Goal: Information Seeking & Learning: Learn about a topic

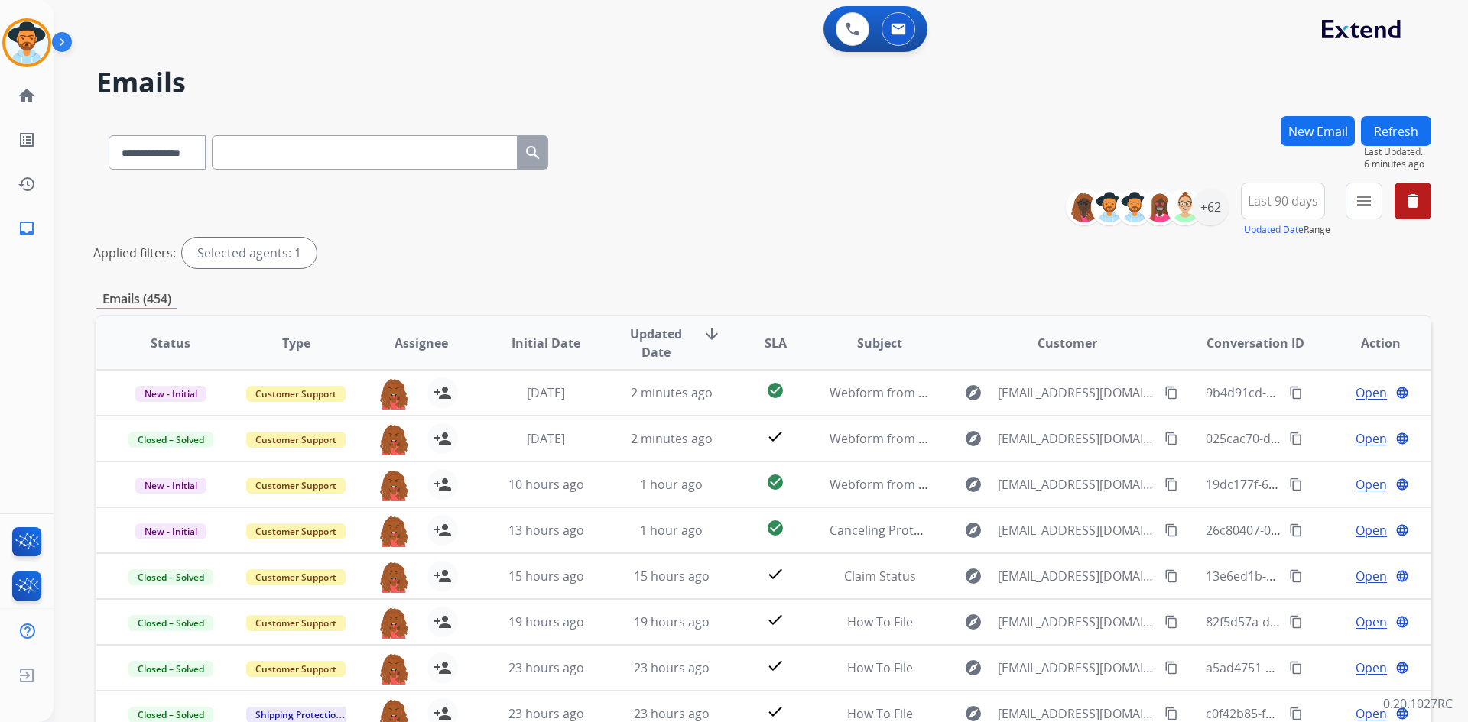
select select "**********"
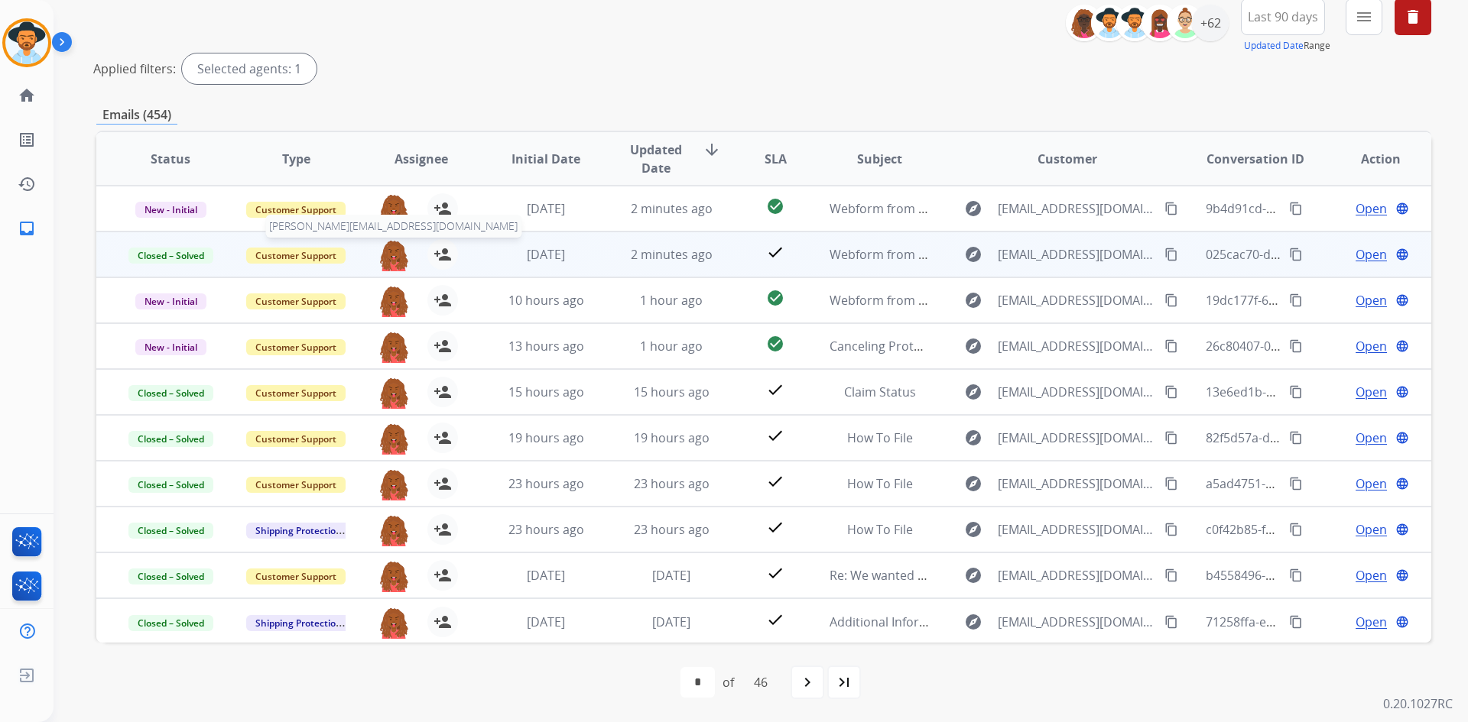
scroll to position [2, 0]
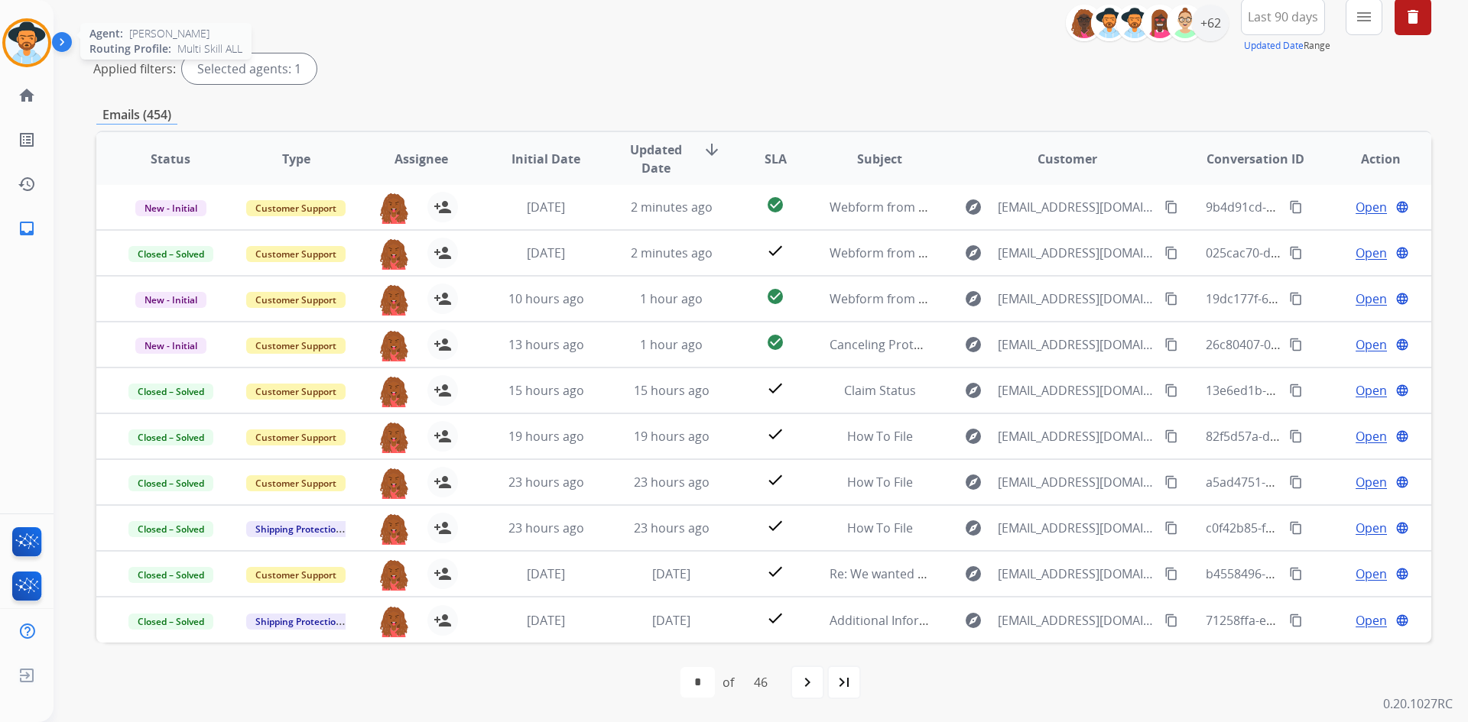
click at [17, 41] on img at bounding box center [26, 42] width 43 height 43
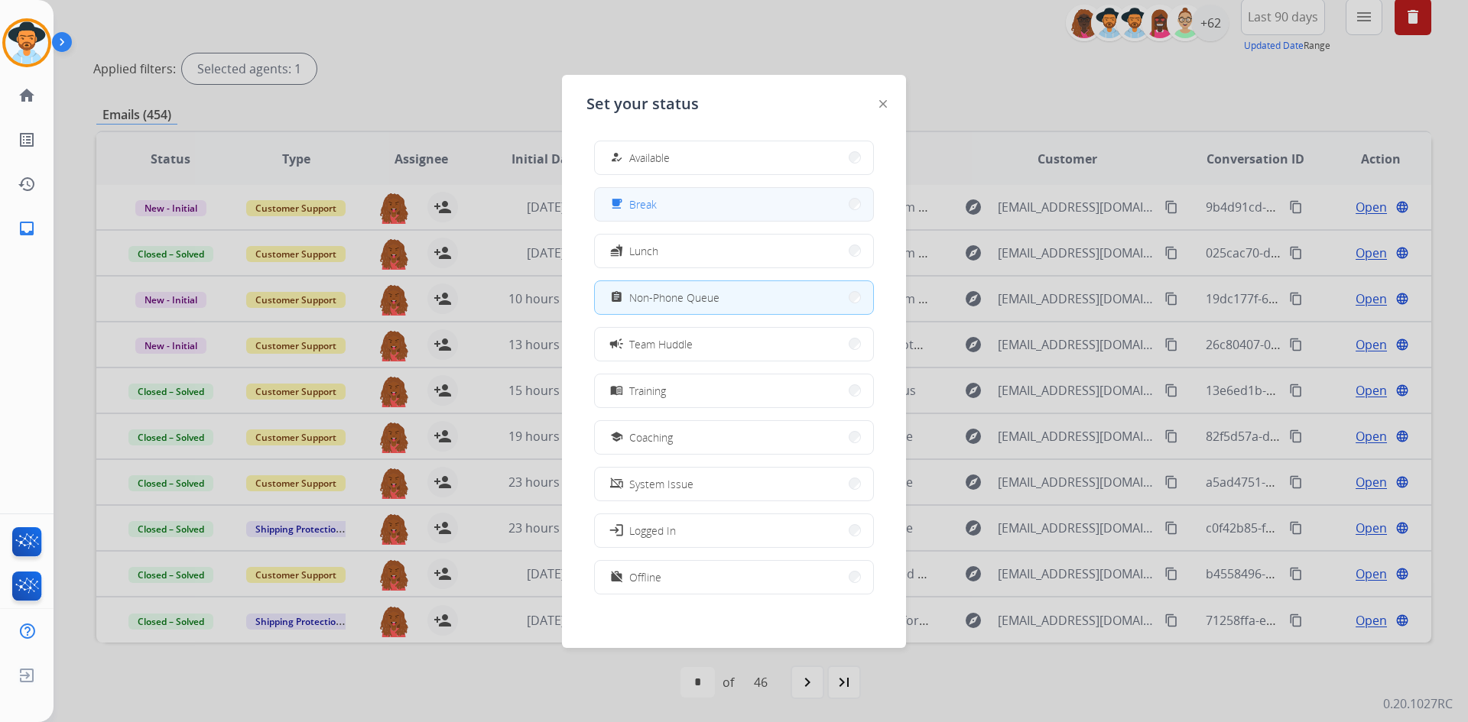
click at [710, 194] on button "free_breakfast Break" at bounding box center [734, 204] width 278 height 33
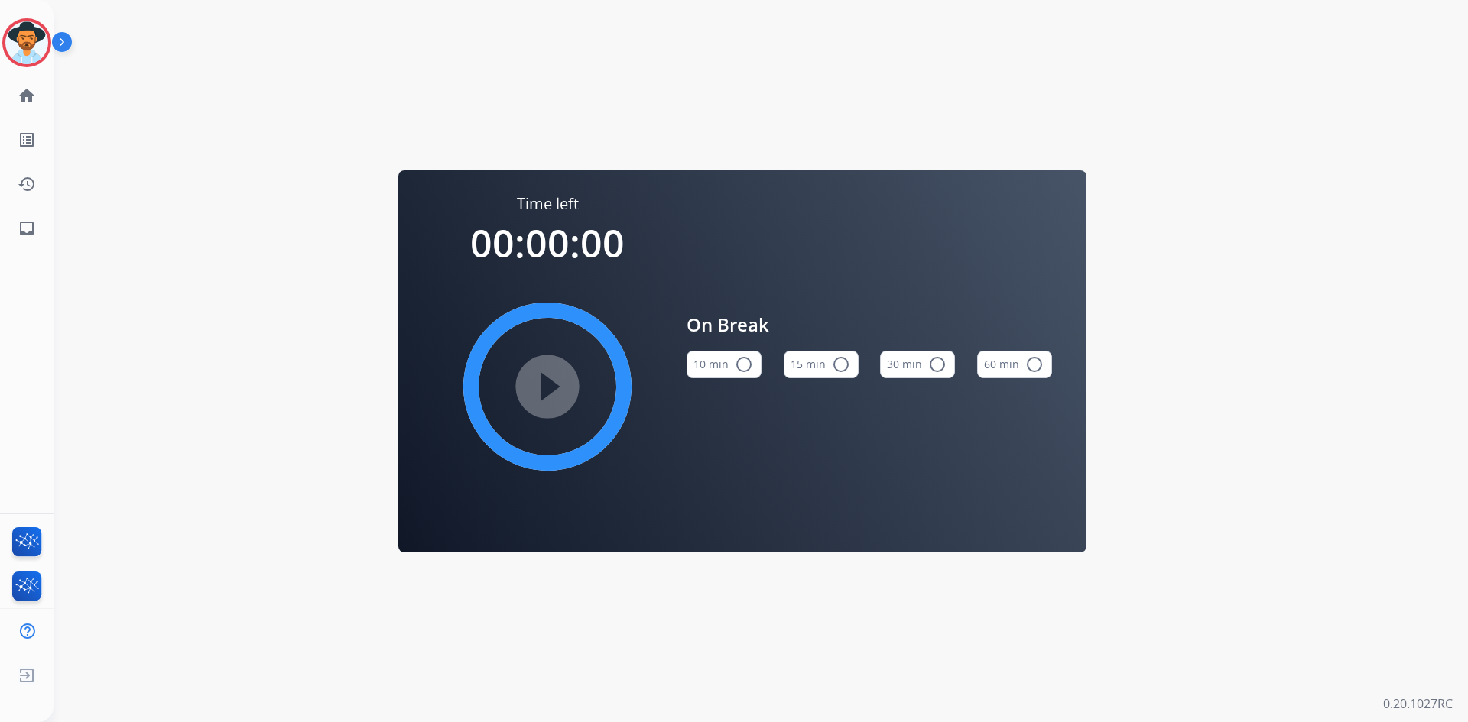
click at [823, 362] on button "15 min radio_button_unchecked" at bounding box center [821, 365] width 75 height 28
click at [543, 392] on mat-icon "play_circle_filled" at bounding box center [547, 387] width 18 height 18
click at [22, 43] on img at bounding box center [26, 42] width 43 height 43
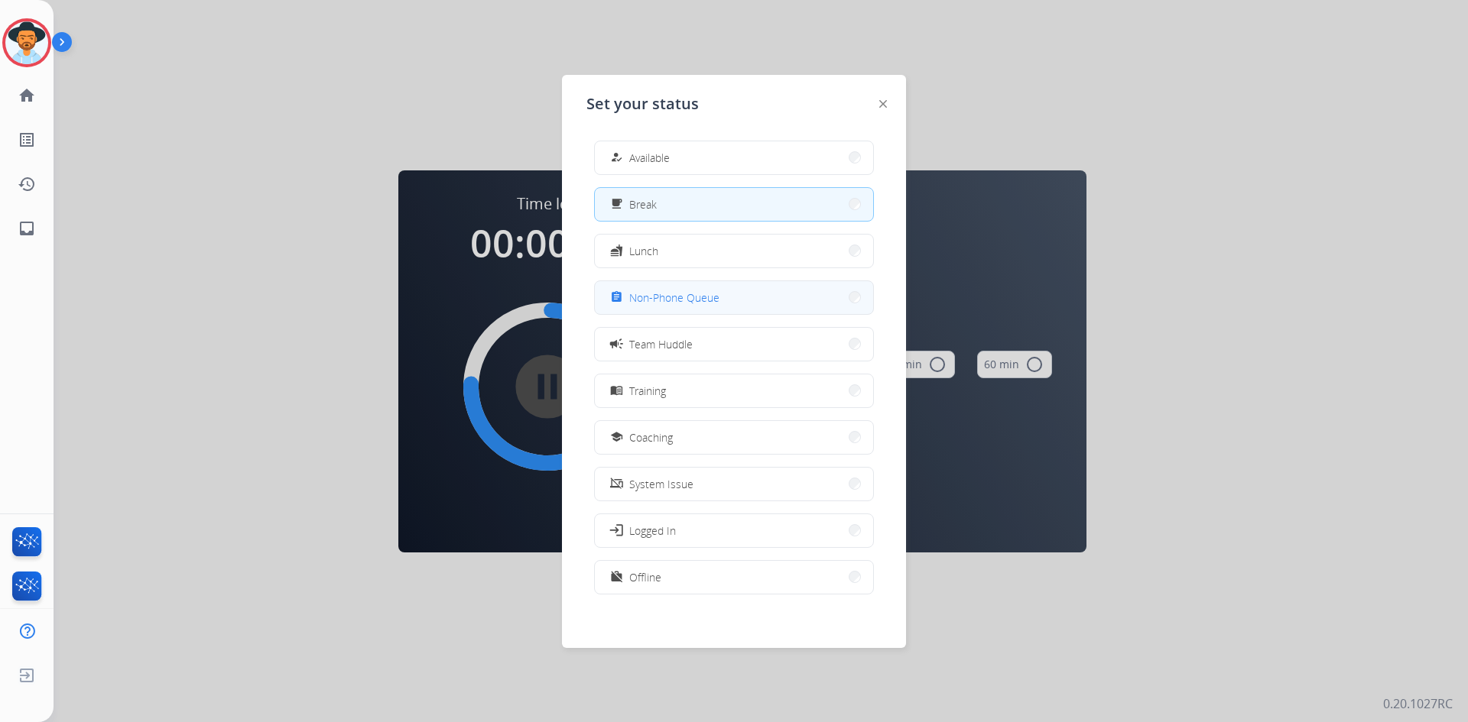
click at [744, 307] on button "assignment Non-Phone Queue" at bounding box center [734, 297] width 278 height 33
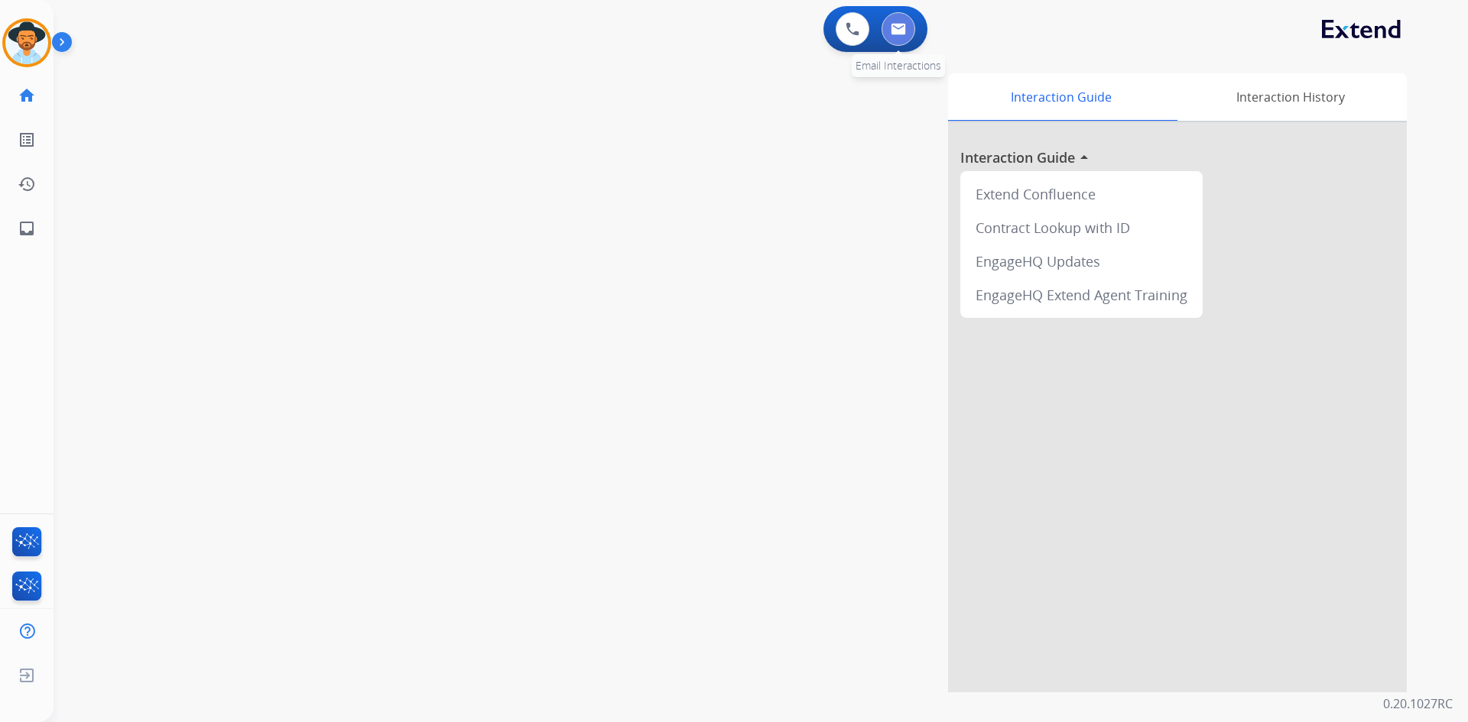
click at [905, 35] on button at bounding box center [898, 29] width 34 height 34
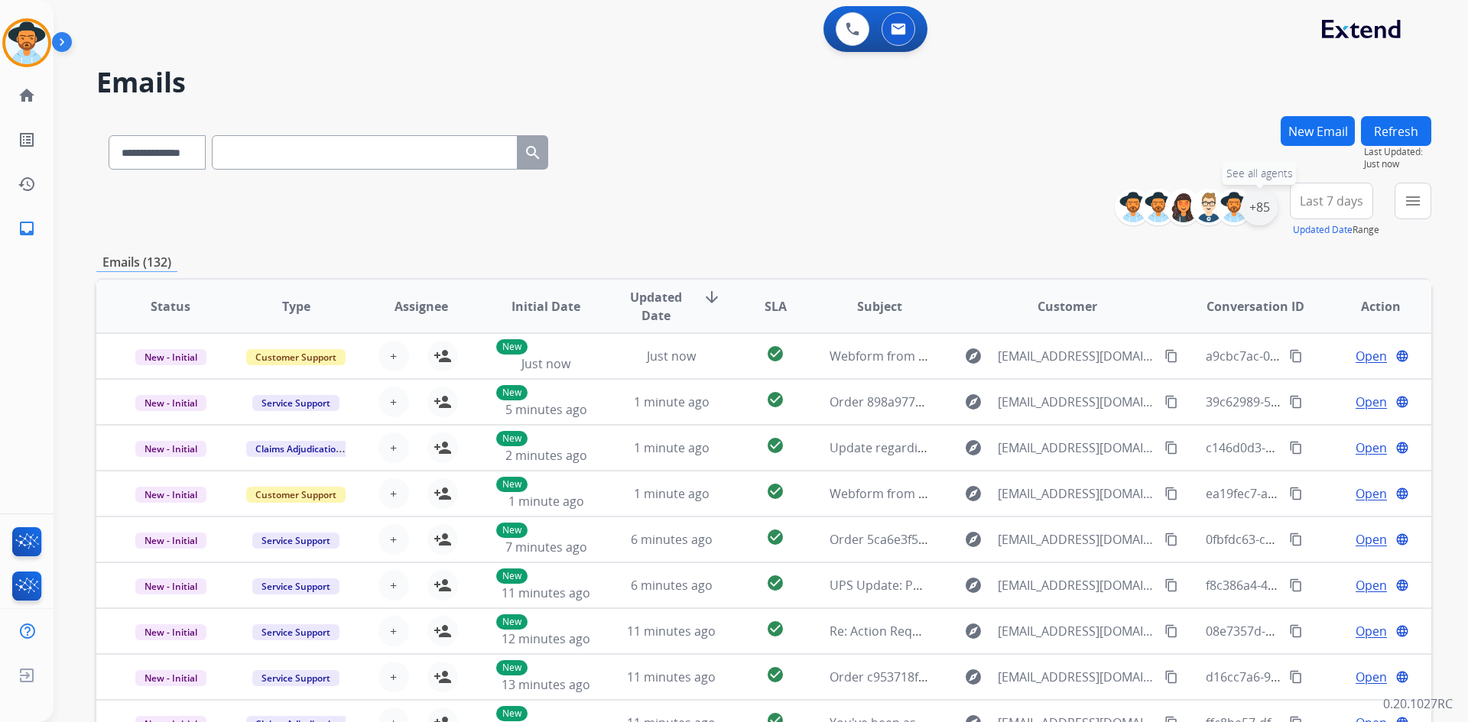
click at [1264, 213] on div "+85" at bounding box center [1259, 207] width 37 height 37
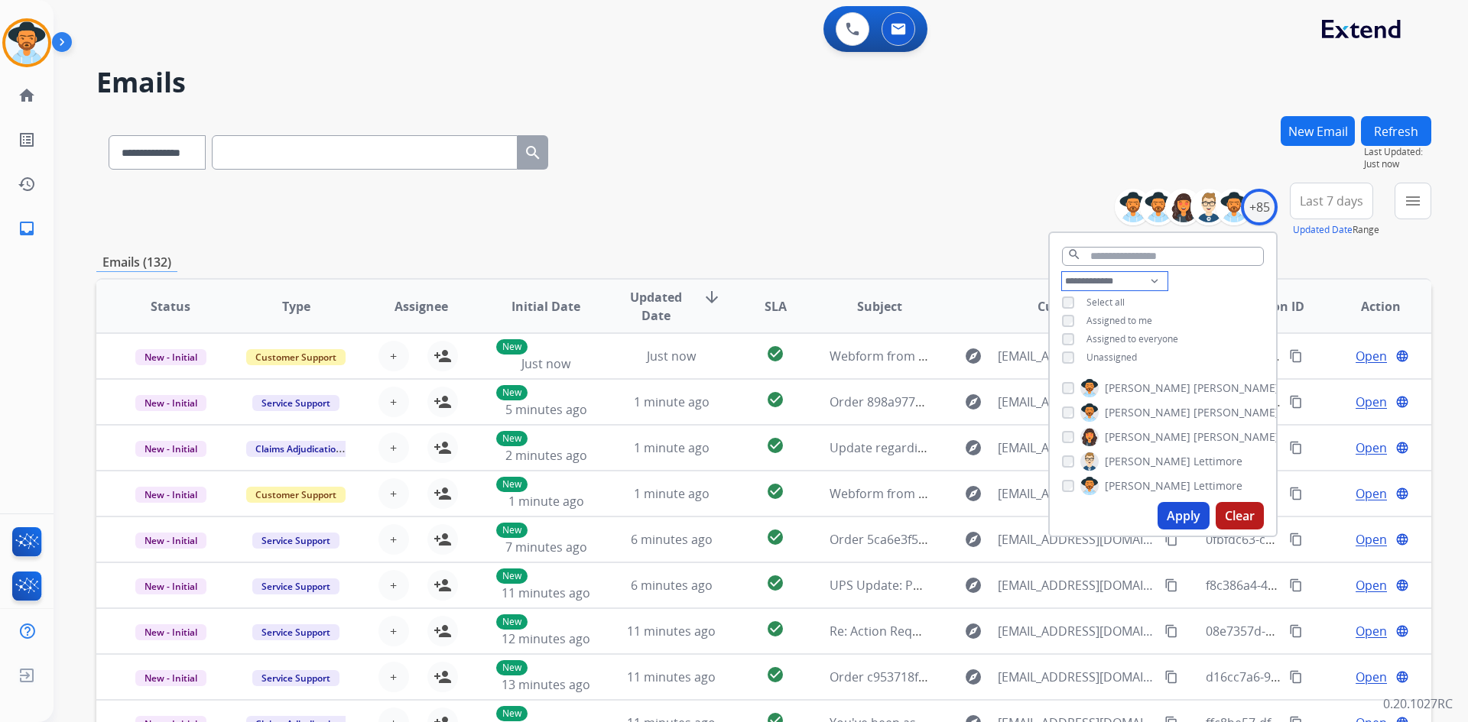
click at [1109, 275] on select "**********" at bounding box center [1115, 281] width 106 height 18
select select "**********"
click at [1062, 272] on select "**********" at bounding box center [1115, 281] width 106 height 18
click at [1108, 339] on span "Unassigned" at bounding box center [1111, 339] width 50 height 13
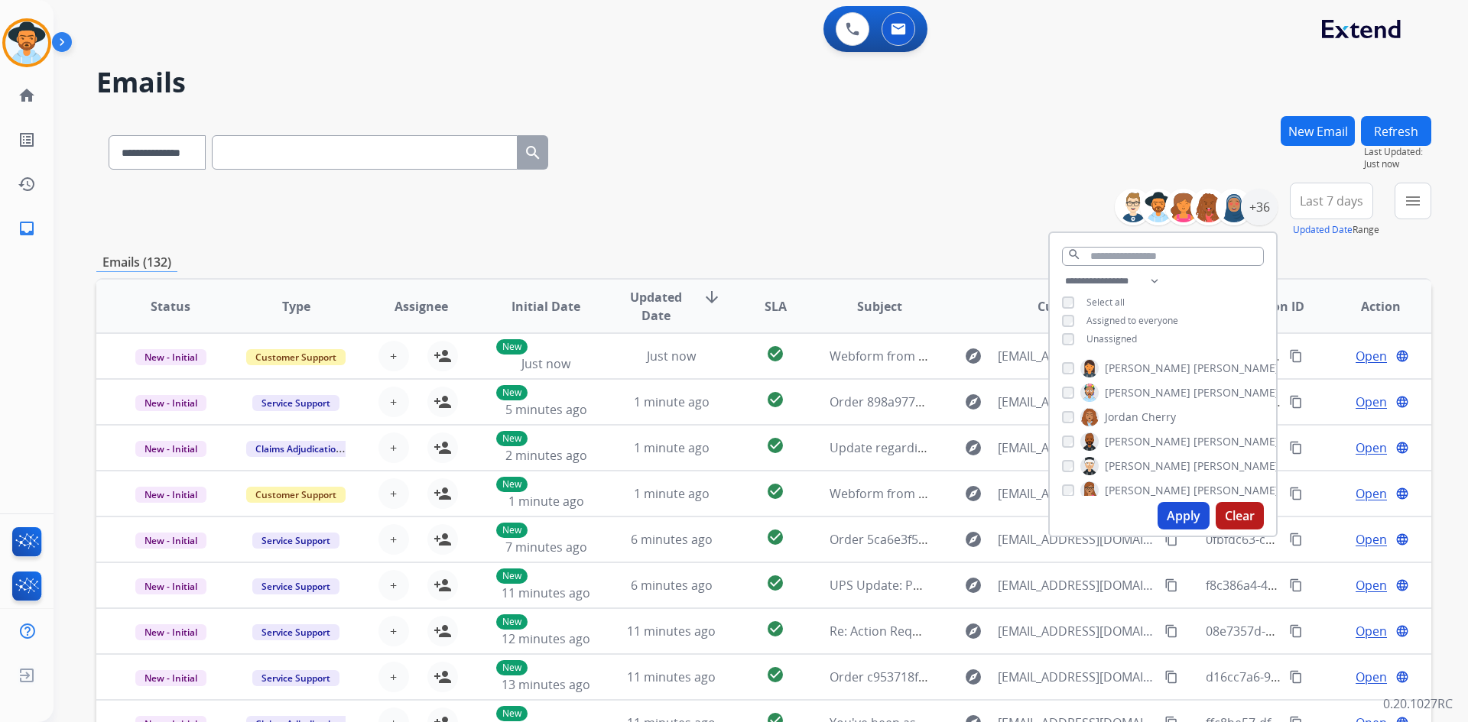
scroll to position [385, 0]
click at [1147, 403] on span "Cherry" at bounding box center [1158, 400] width 34 height 15
click at [1171, 509] on button "Apply" at bounding box center [1183, 516] width 52 height 28
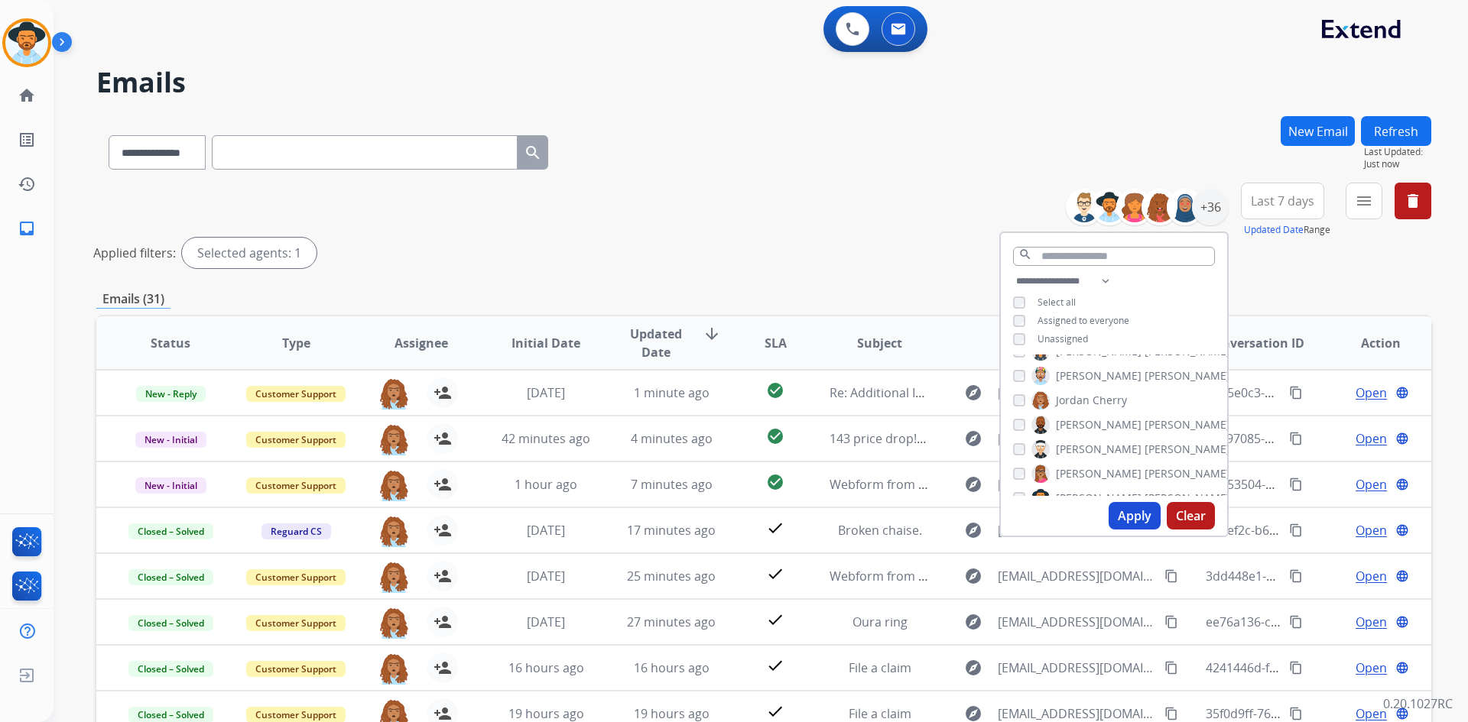
click at [1293, 204] on span "Last 7 days" at bounding box center [1282, 201] width 63 height 6
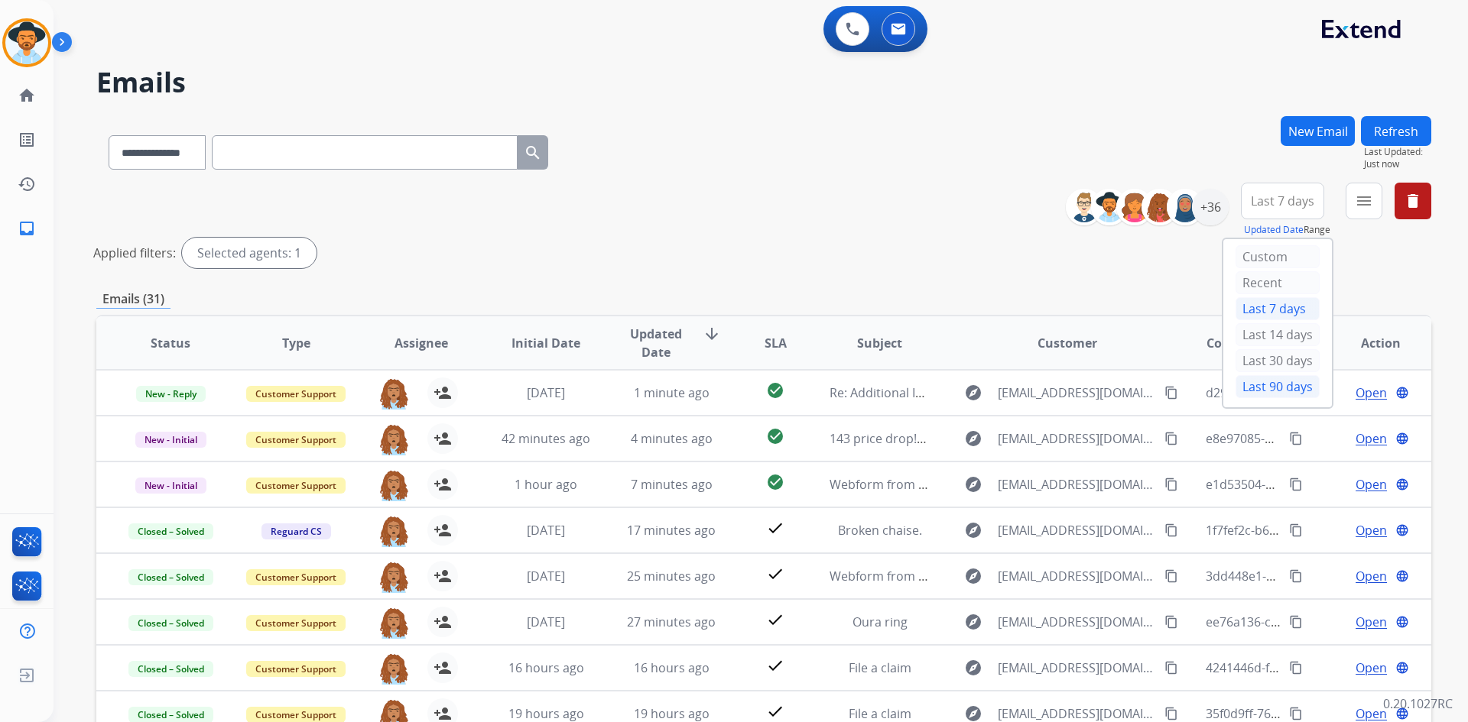
click at [1278, 387] on div "Last 90 days" at bounding box center [1277, 386] width 84 height 23
click at [856, 266] on div "Applied filters: Selected agents: 1" at bounding box center [760, 253] width 1335 height 31
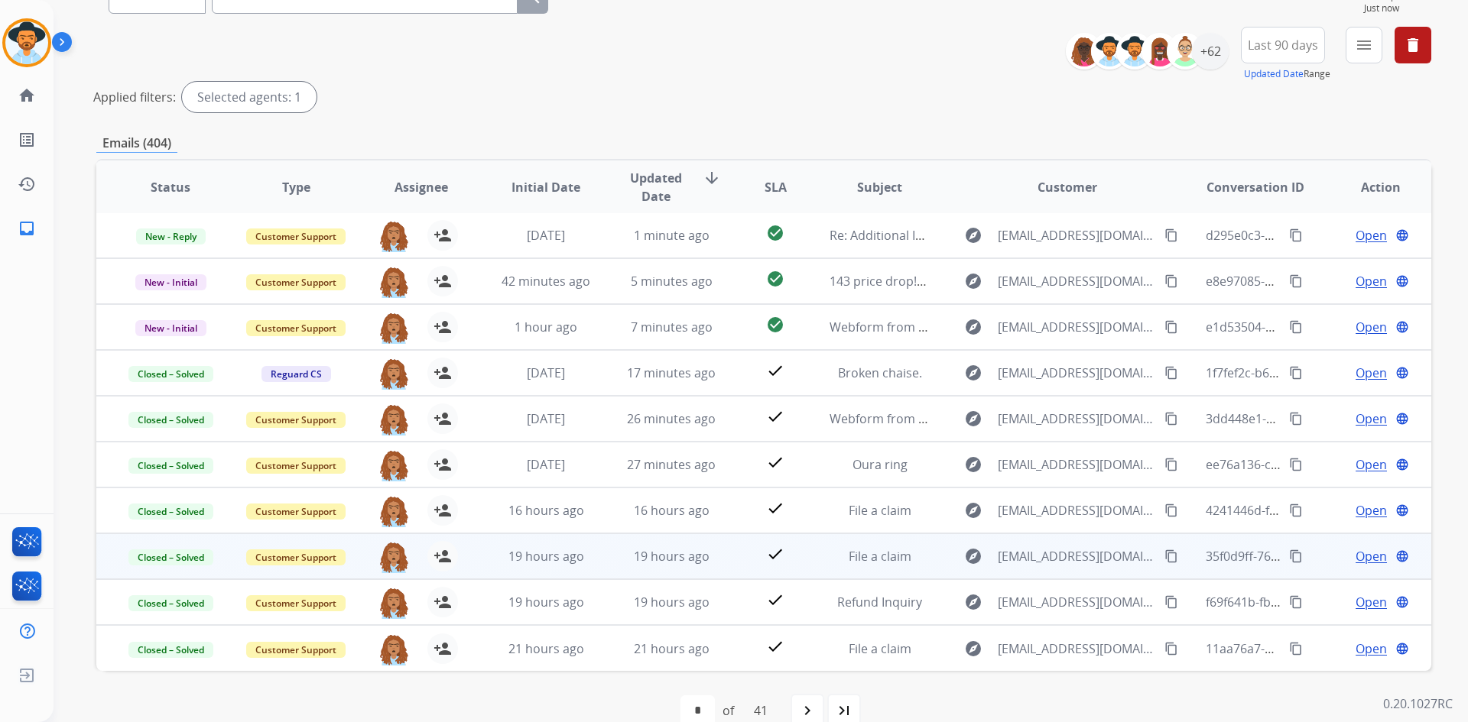
scroll to position [184, 0]
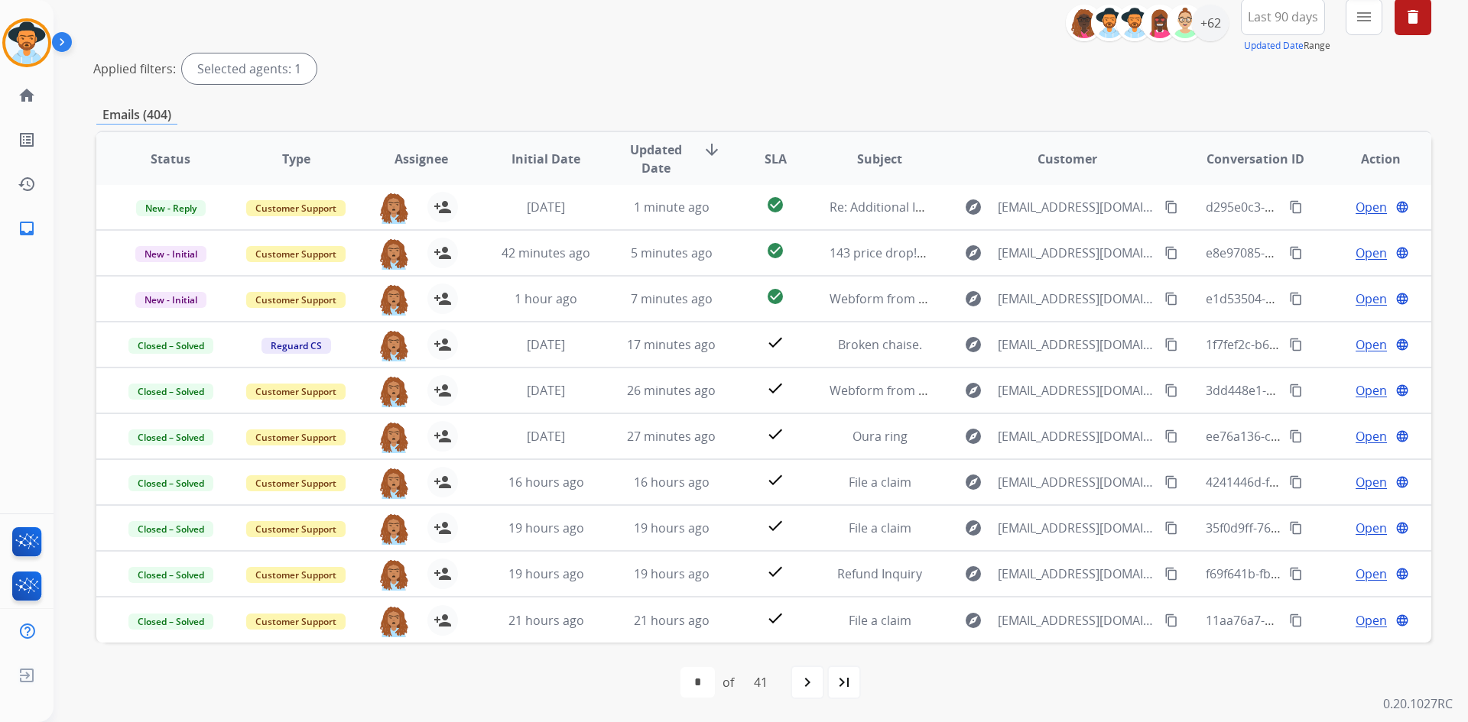
click at [1360, 19] on mat-icon "menu" at bounding box center [1364, 17] width 18 height 18
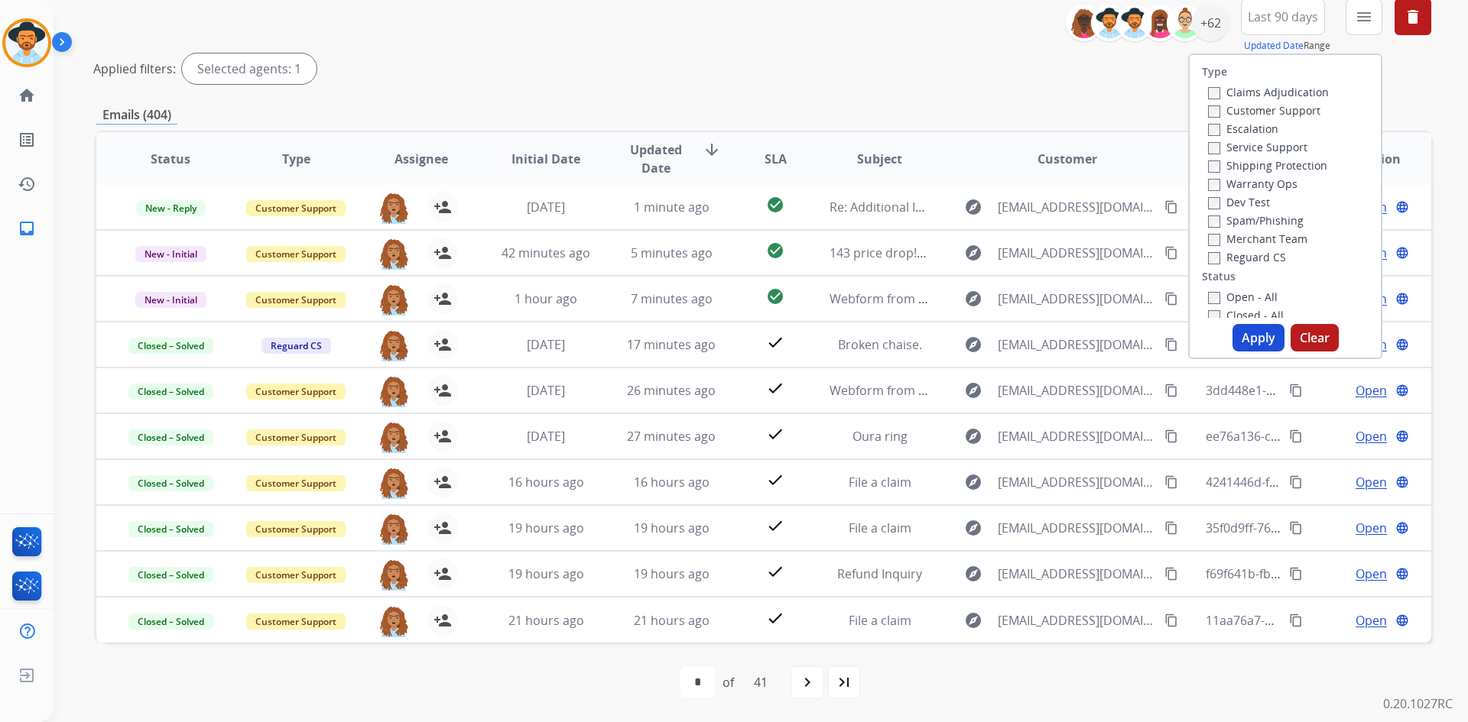
click at [1246, 292] on label "Open - All" at bounding box center [1243, 297] width 70 height 15
click at [1237, 353] on div "Type Claims Adjudication Customer Support Escalation Service Support Shipping P…" at bounding box center [1285, 207] width 194 height 306
click at [1248, 328] on button "Apply" at bounding box center [1258, 338] width 52 height 28
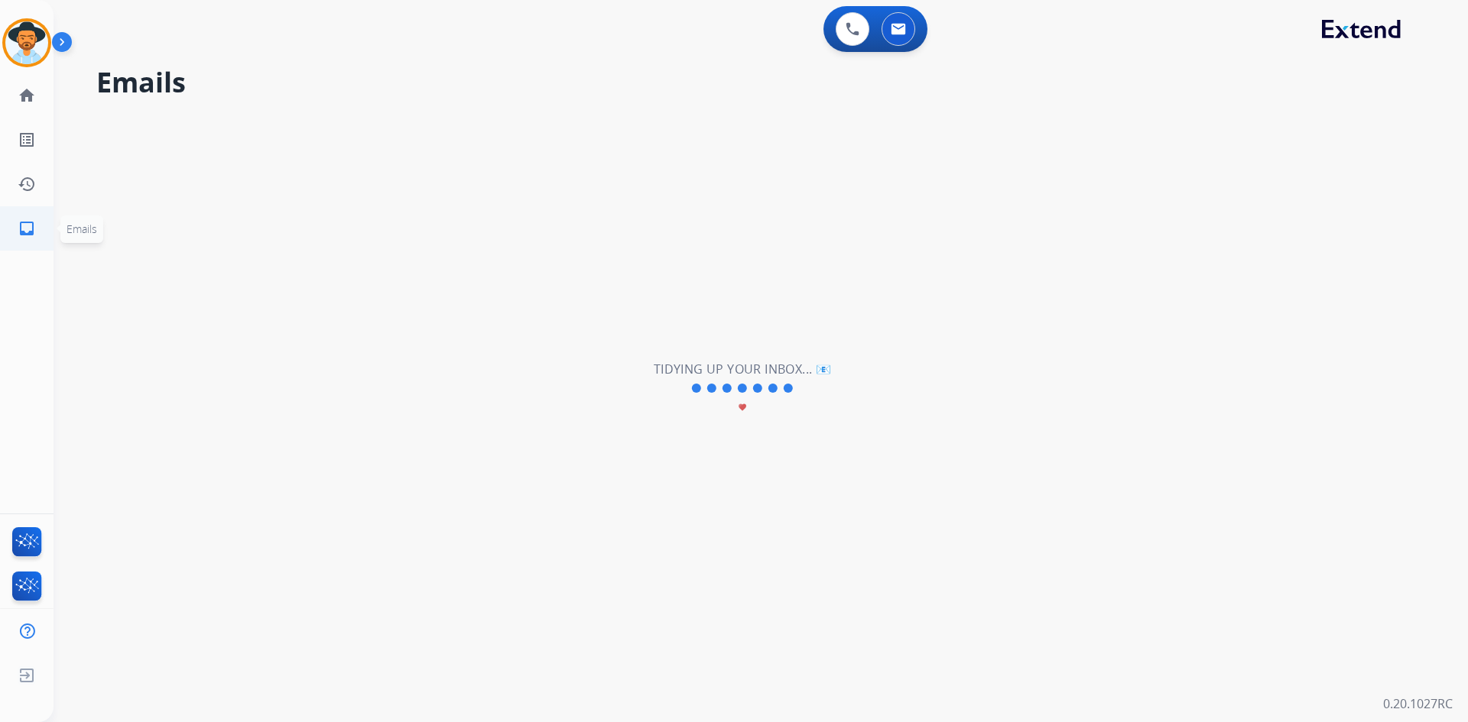
scroll to position [0, 0]
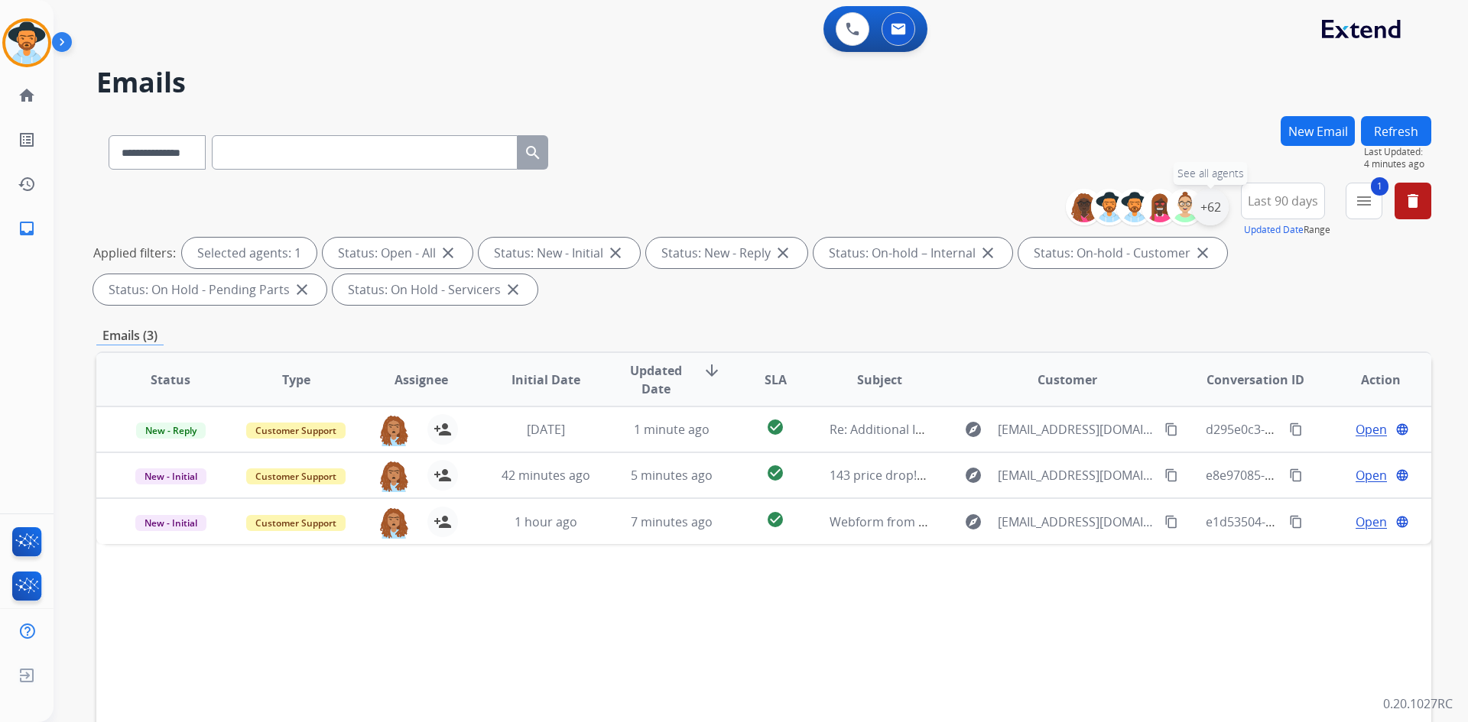
click at [1213, 205] on div "+62" at bounding box center [1210, 207] width 37 height 37
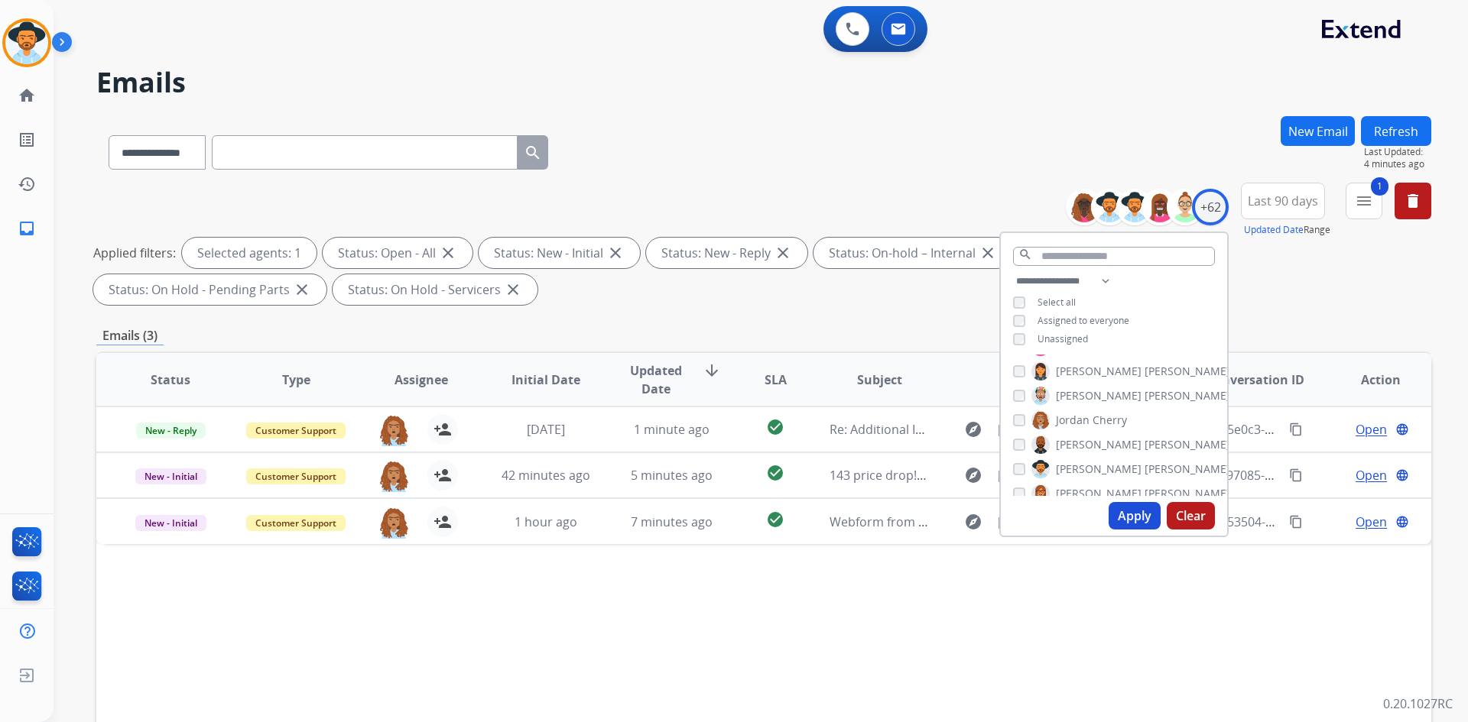
scroll to position [691, 0]
click at [1070, 408] on span "Jordan" at bounding box center [1073, 412] width 34 height 15
click at [1086, 458] on span "[PERSON_NAME]" at bounding box center [1129, 461] width 86 height 15
click at [1139, 517] on button "Apply" at bounding box center [1135, 516] width 52 height 28
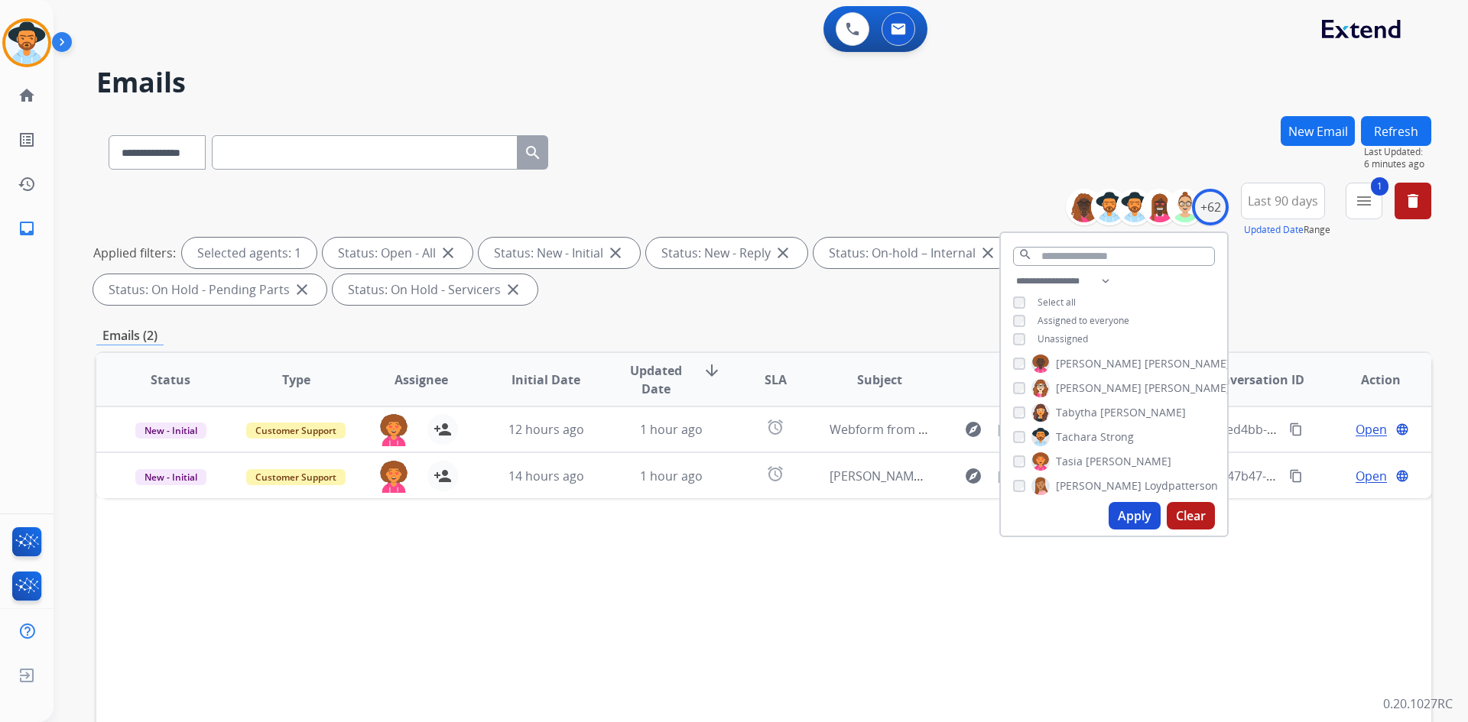
click at [1081, 454] on label "[PERSON_NAME]" at bounding box center [1101, 462] width 140 height 18
click at [1087, 411] on label "[PERSON_NAME]" at bounding box center [1079, 413] width 96 height 18
click at [1129, 521] on button "Apply" at bounding box center [1135, 516] width 52 height 28
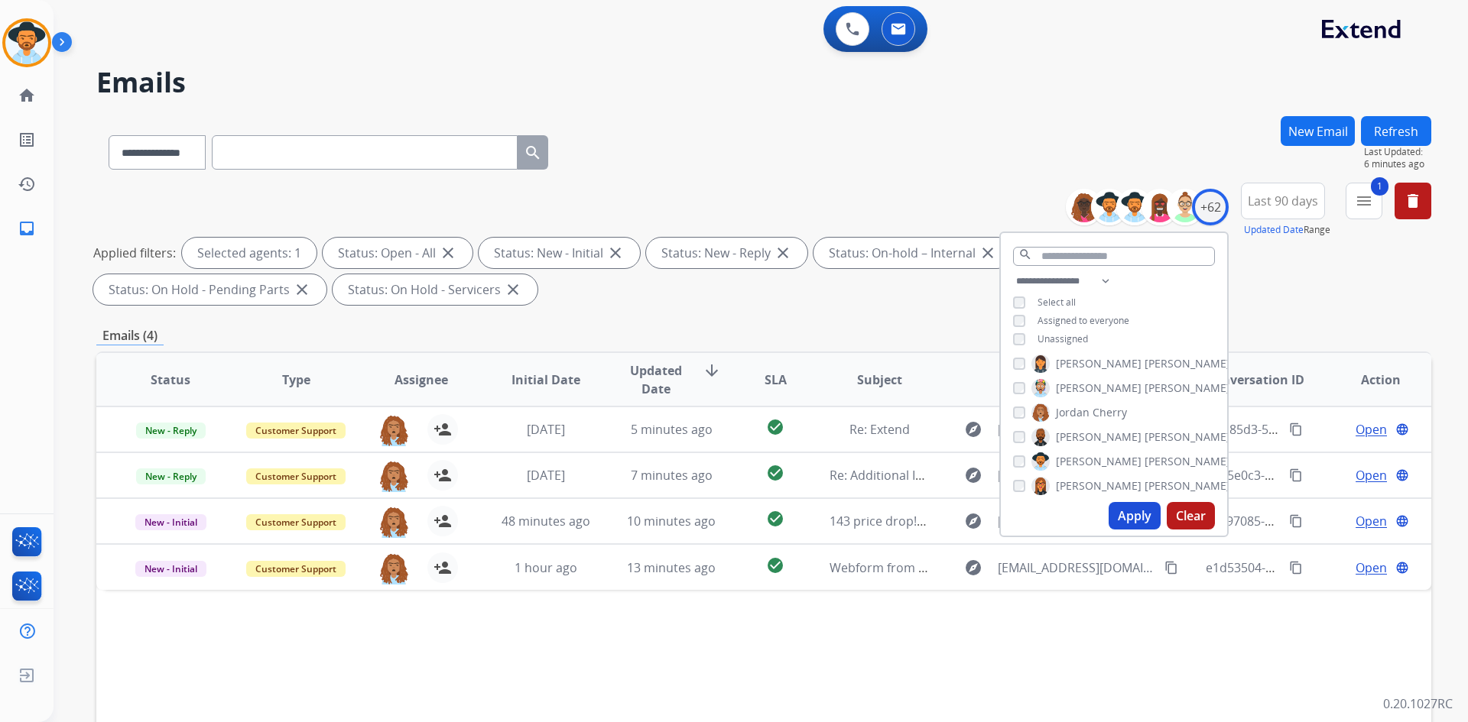
click at [855, 190] on div "**********" at bounding box center [763, 247] width 1335 height 128
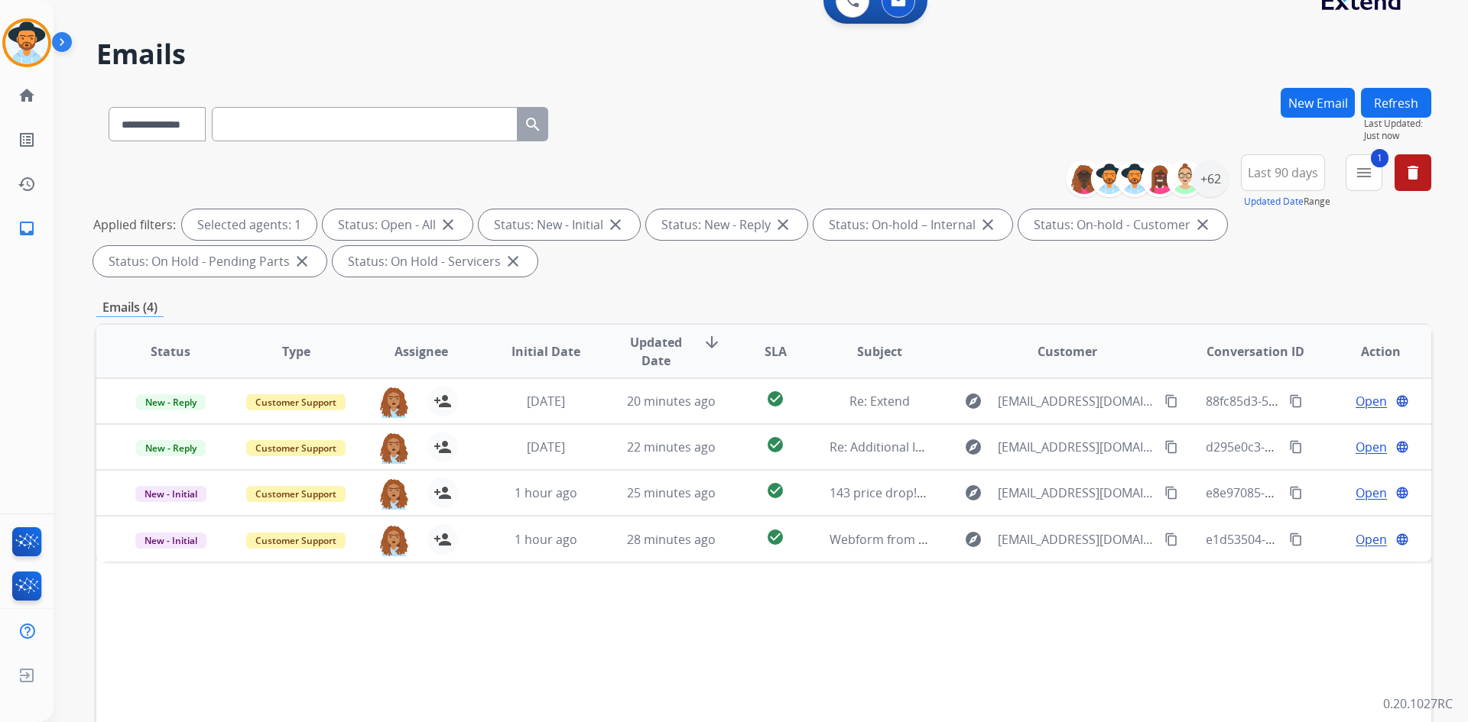
scroll to position [0, 0]
